Goal: Task Accomplishment & Management: Use online tool/utility

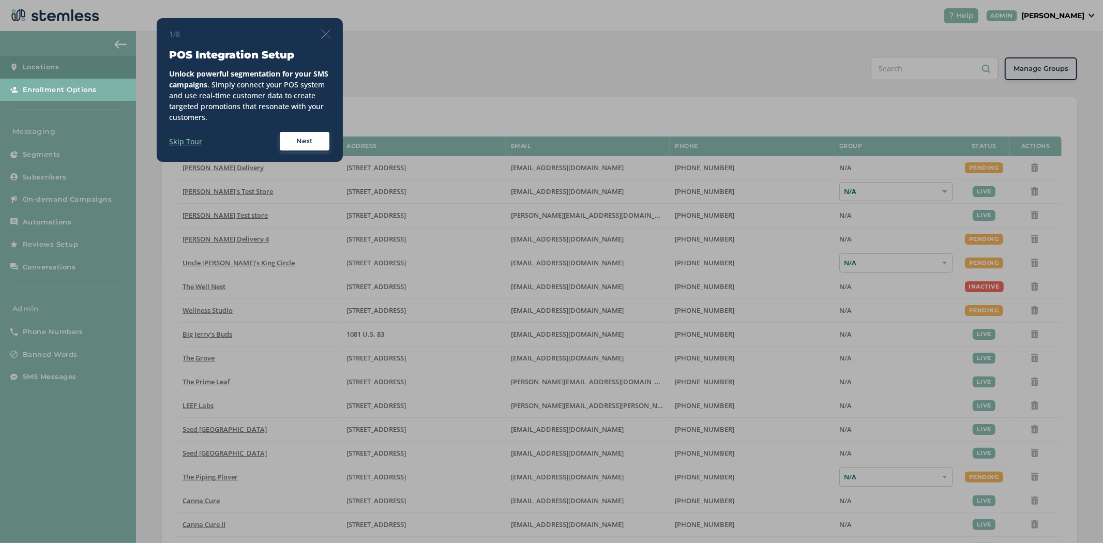
click at [323, 35] on img at bounding box center [325, 33] width 9 height 9
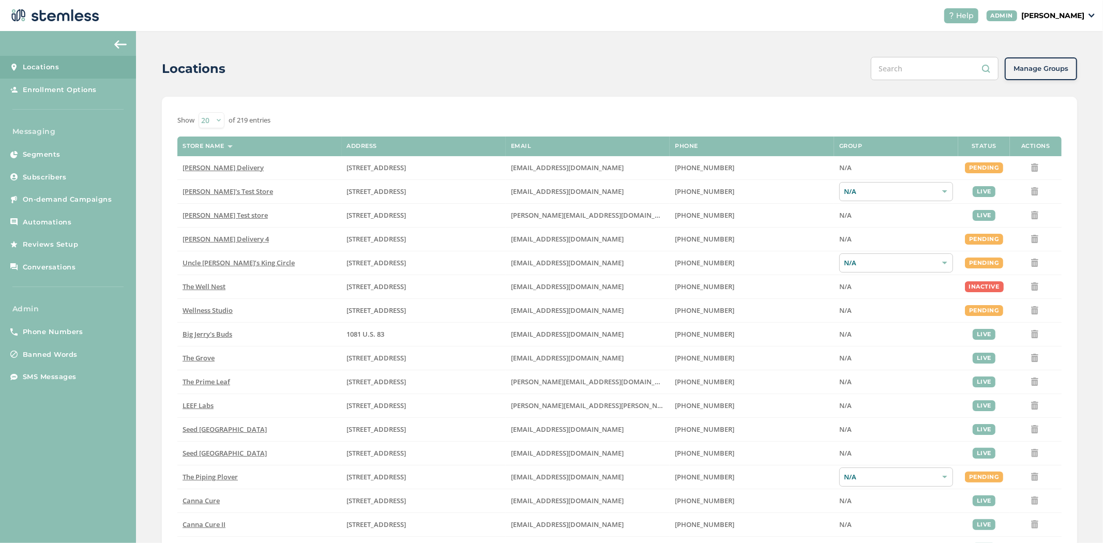
click at [1057, 12] on p "[PERSON_NAME]" at bounding box center [1052, 15] width 63 height 11
click at [1073, 75] on span "Impersonate" at bounding box center [1058, 74] width 51 height 10
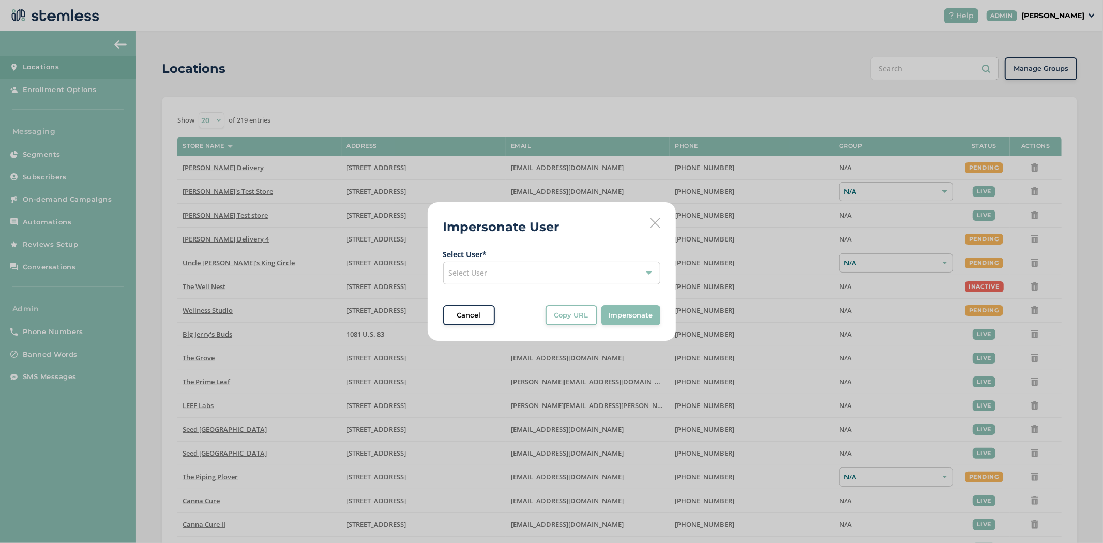
click at [535, 271] on div "Select User" at bounding box center [551, 273] width 217 height 23
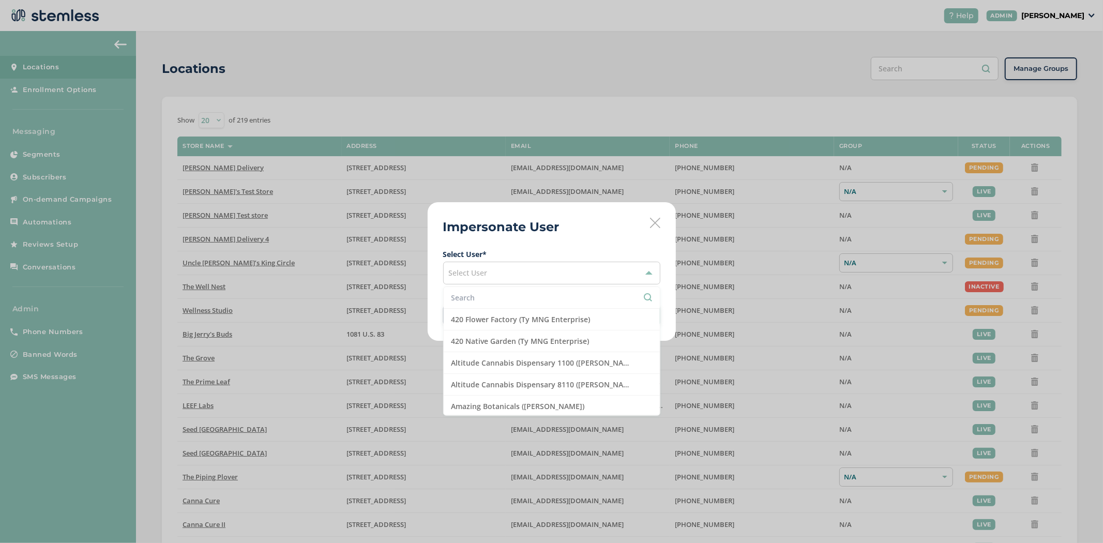
click at [519, 298] on input "text" at bounding box center [551, 297] width 201 height 11
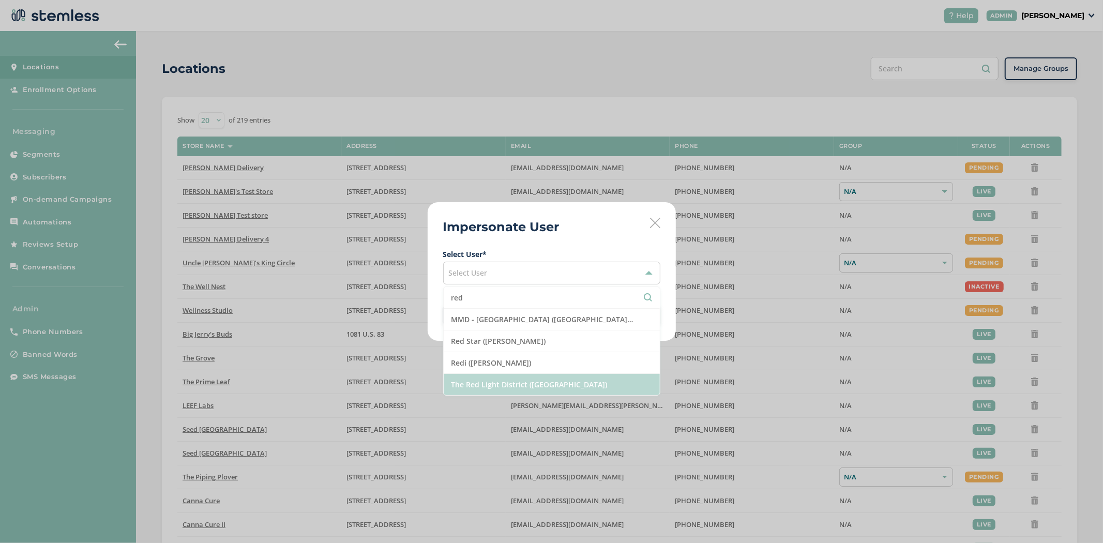
type input "red"
click at [560, 386] on li "The Red Light District ([GEOGRAPHIC_DATA])" at bounding box center [552, 384] width 216 height 21
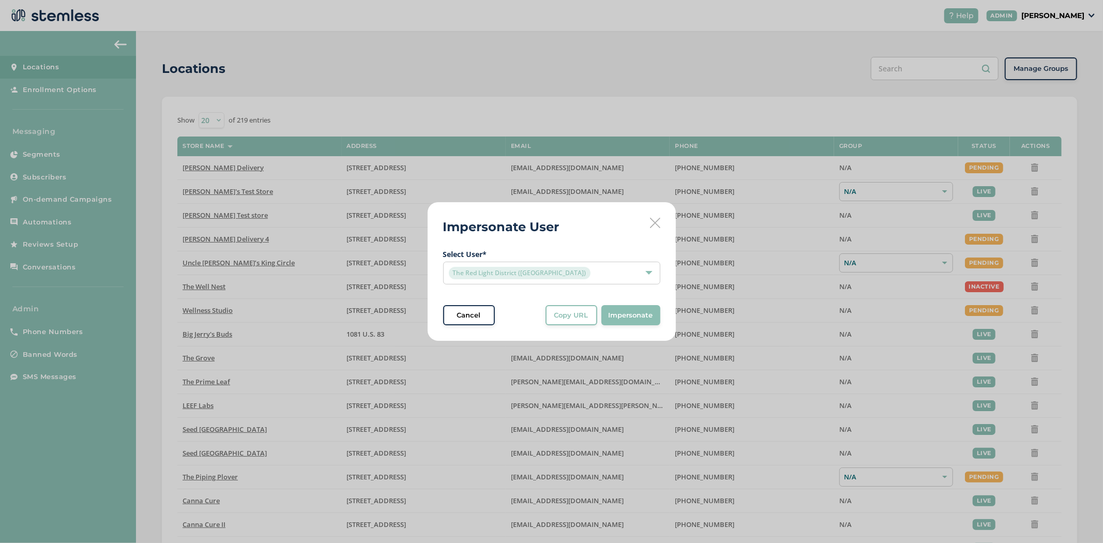
click at [633, 320] on span "Impersonate" at bounding box center [631, 315] width 44 height 10
